Goal: Navigation & Orientation: Find specific page/section

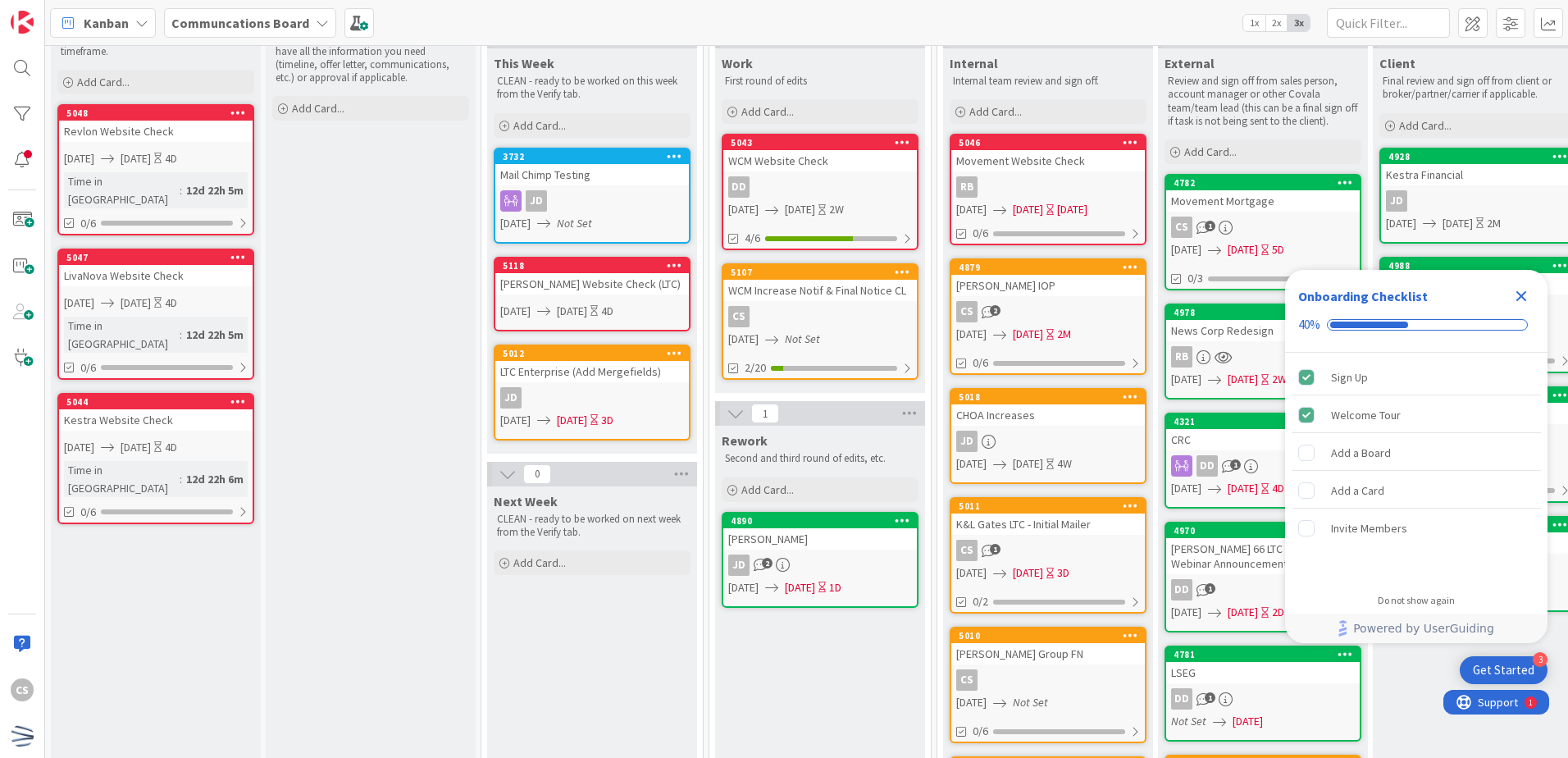
click at [892, 327] on div "CS" at bounding box center [820, 317] width 194 height 21
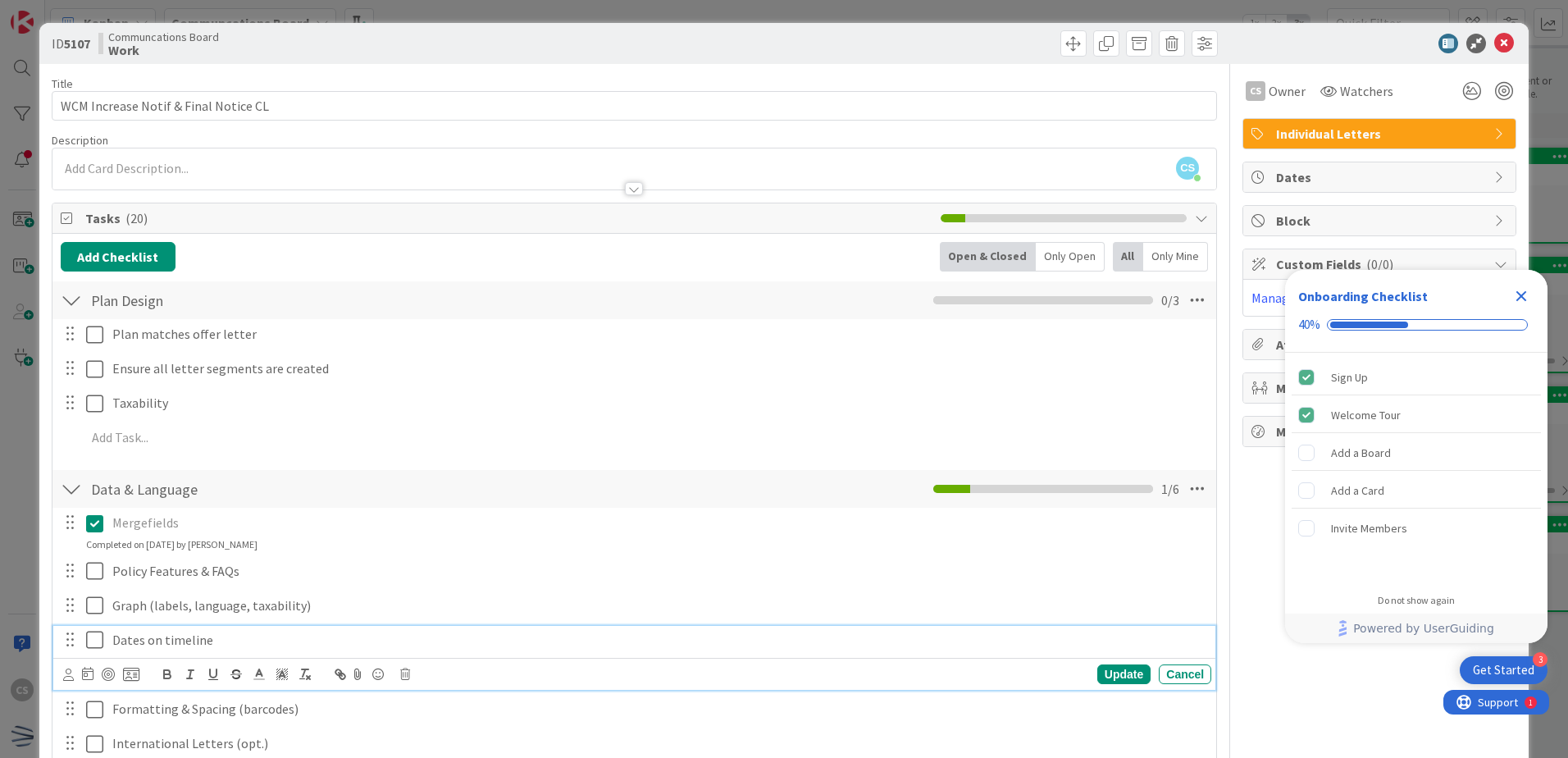
click at [89, 638] on icon at bounding box center [94, 640] width 17 height 20
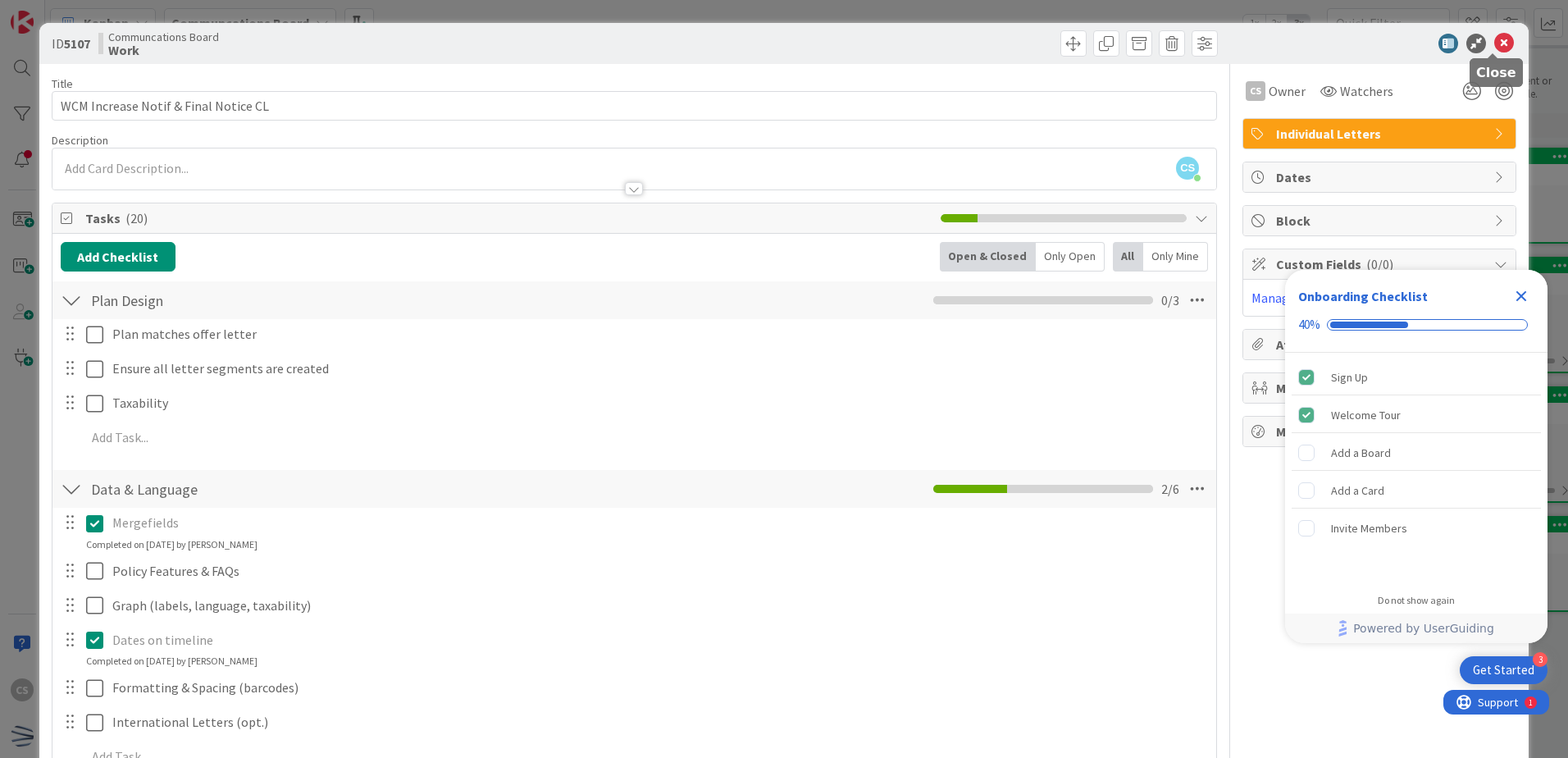
click at [1358, 45] on icon at bounding box center [1505, 44] width 20 height 20
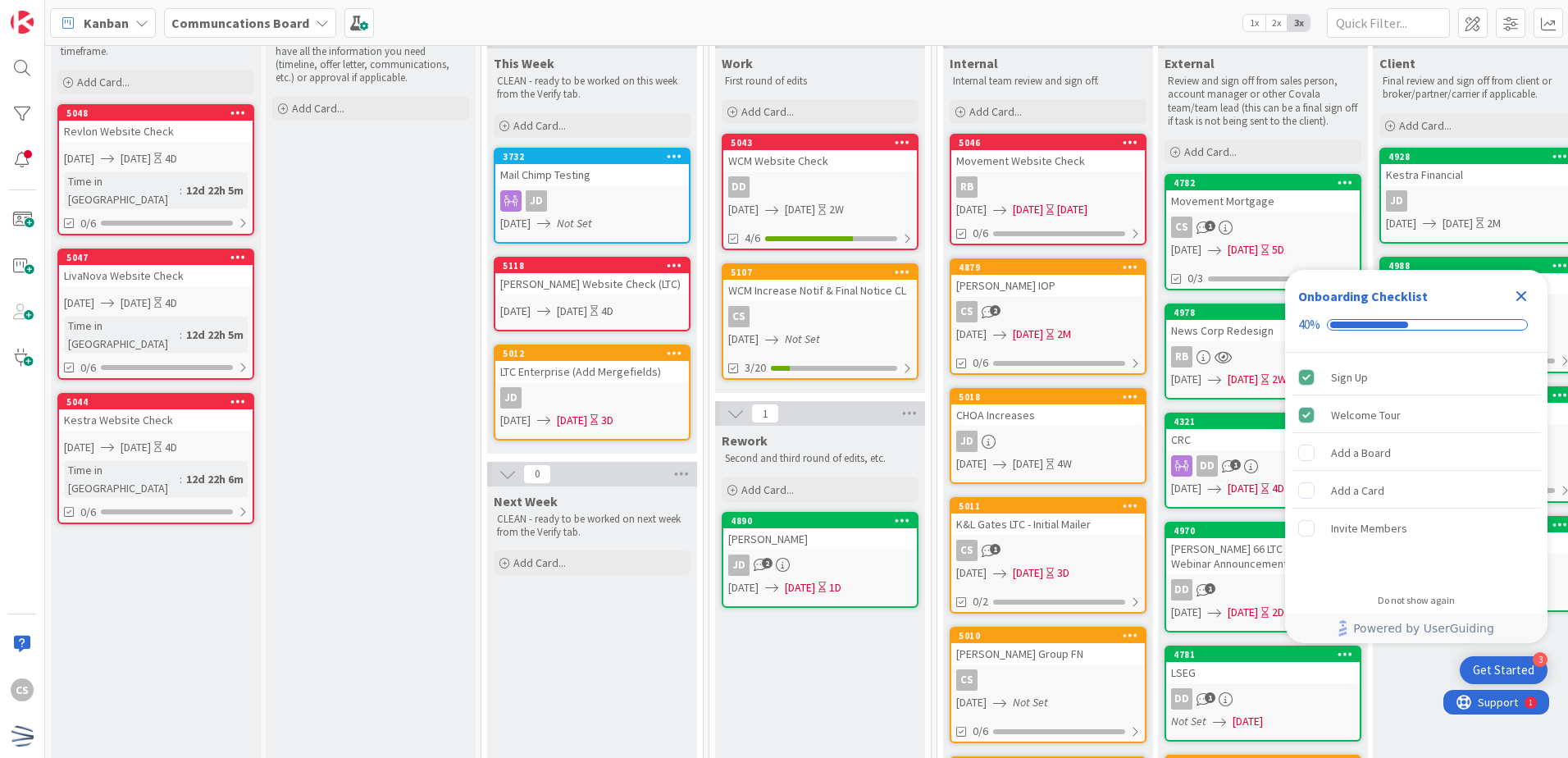
click at [1358, 296] on icon "Close Checklist" at bounding box center [1521, 296] width 20 height 20
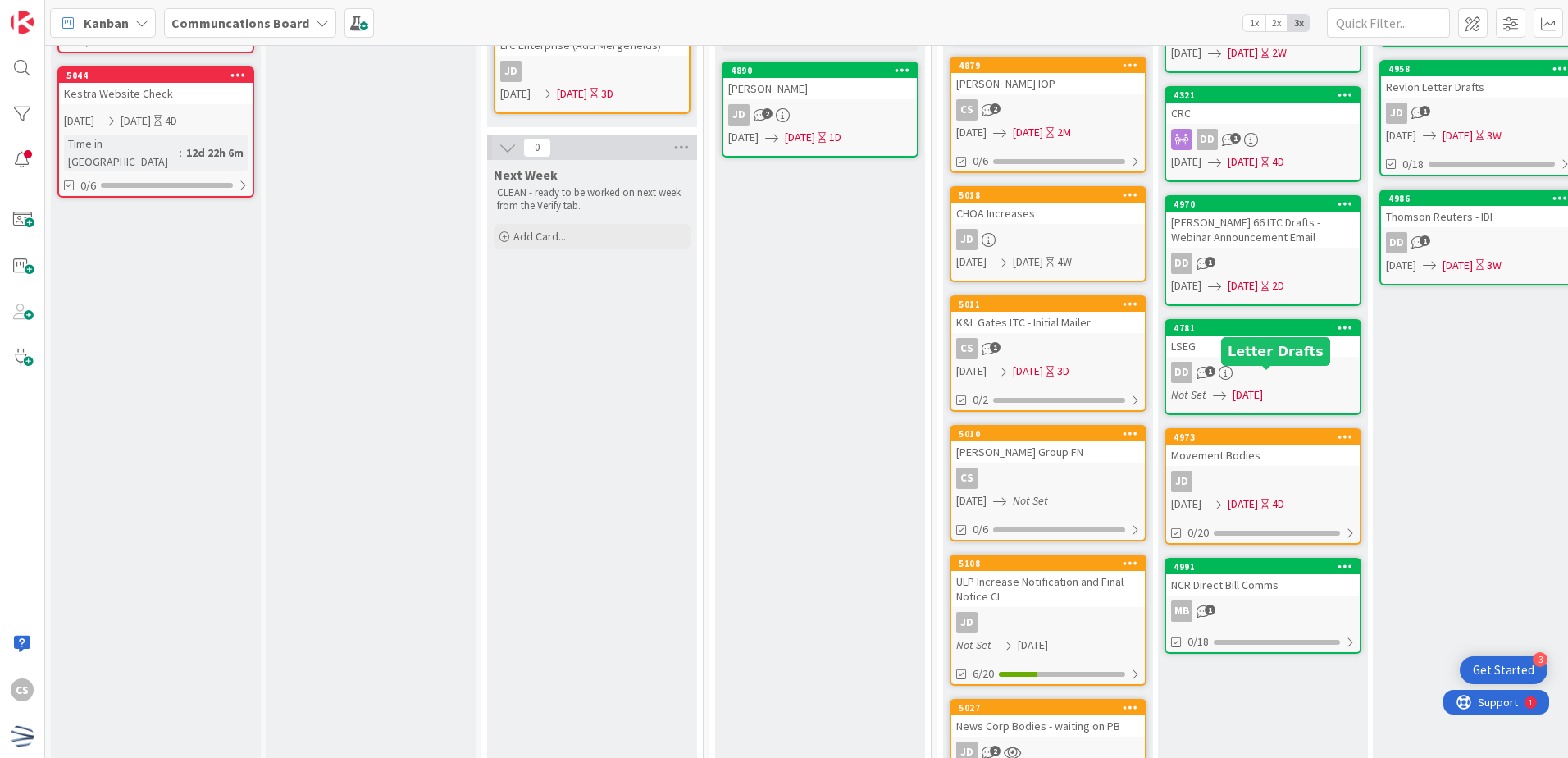
scroll to position [411, 0]
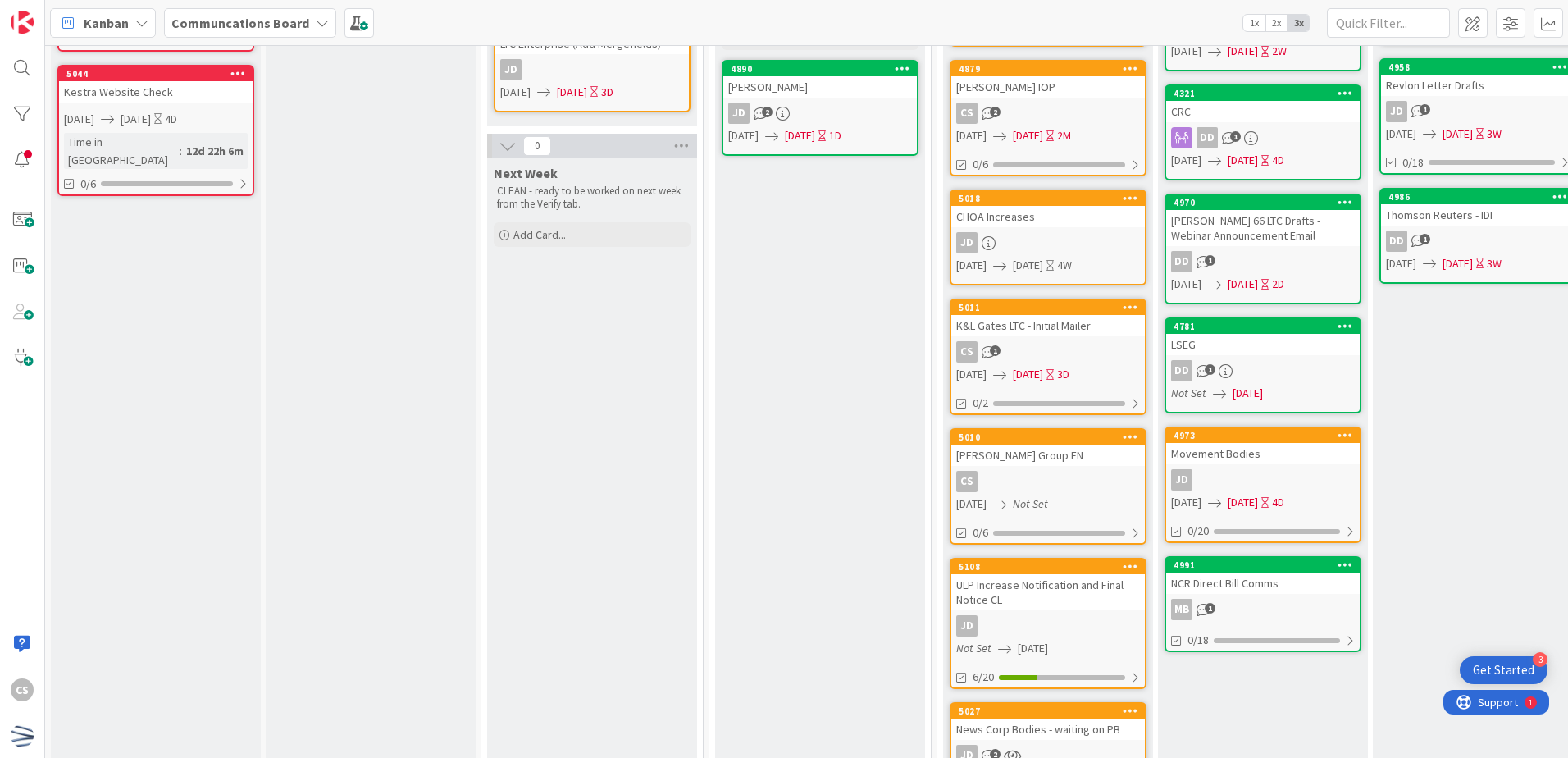
drag, startPoint x: 822, startPoint y: 553, endPoint x: 809, endPoint y: 515, distance: 40.2
click at [809, 515] on div "Rework Second and third round of edits, etc. Add Card... [GEOGRAPHIC_DATA][PERS…" at bounding box center [820, 467] width 210 height 986
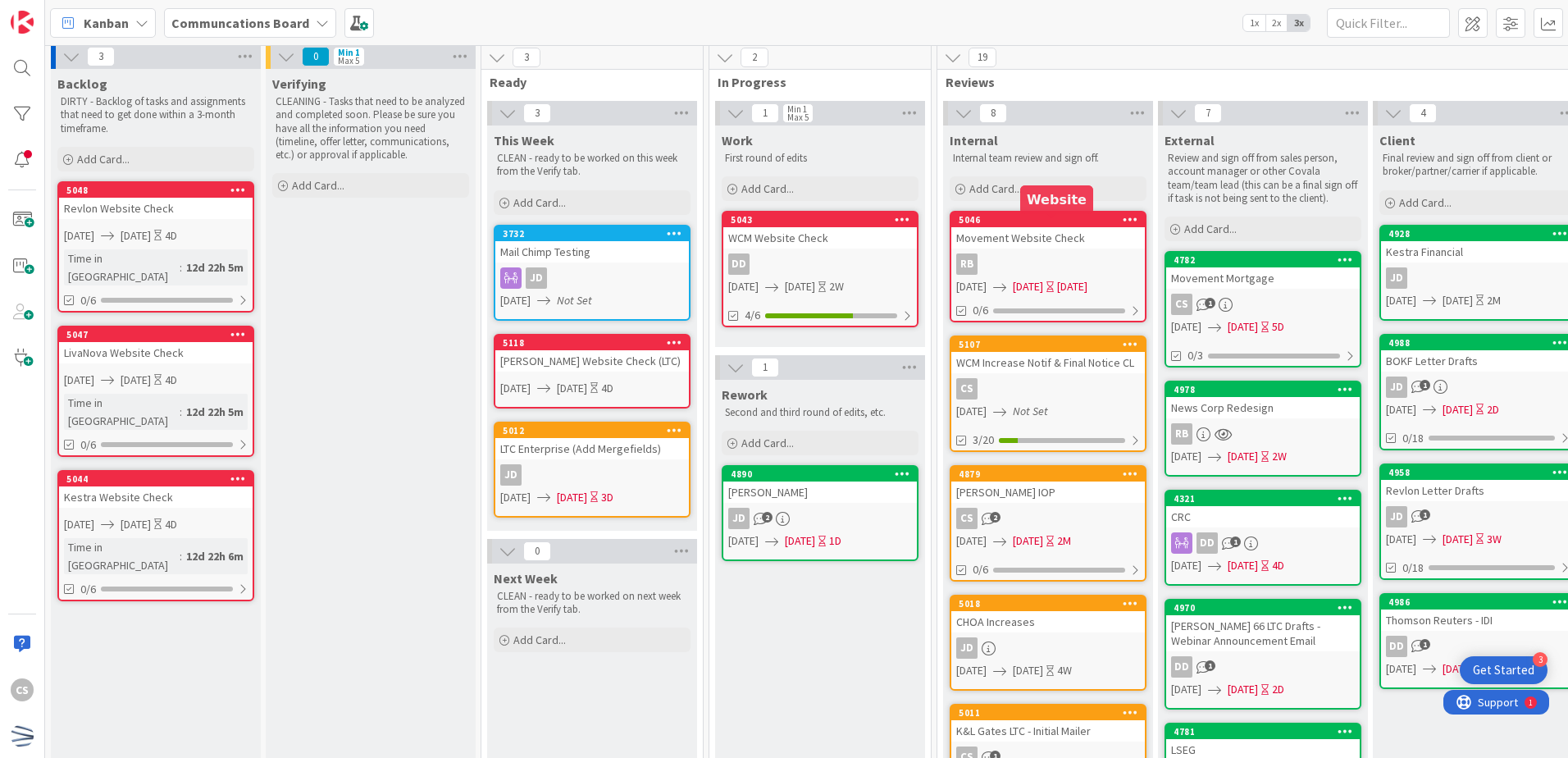
scroll to position [0, 0]
